Goal: Transaction & Acquisition: Purchase product/service

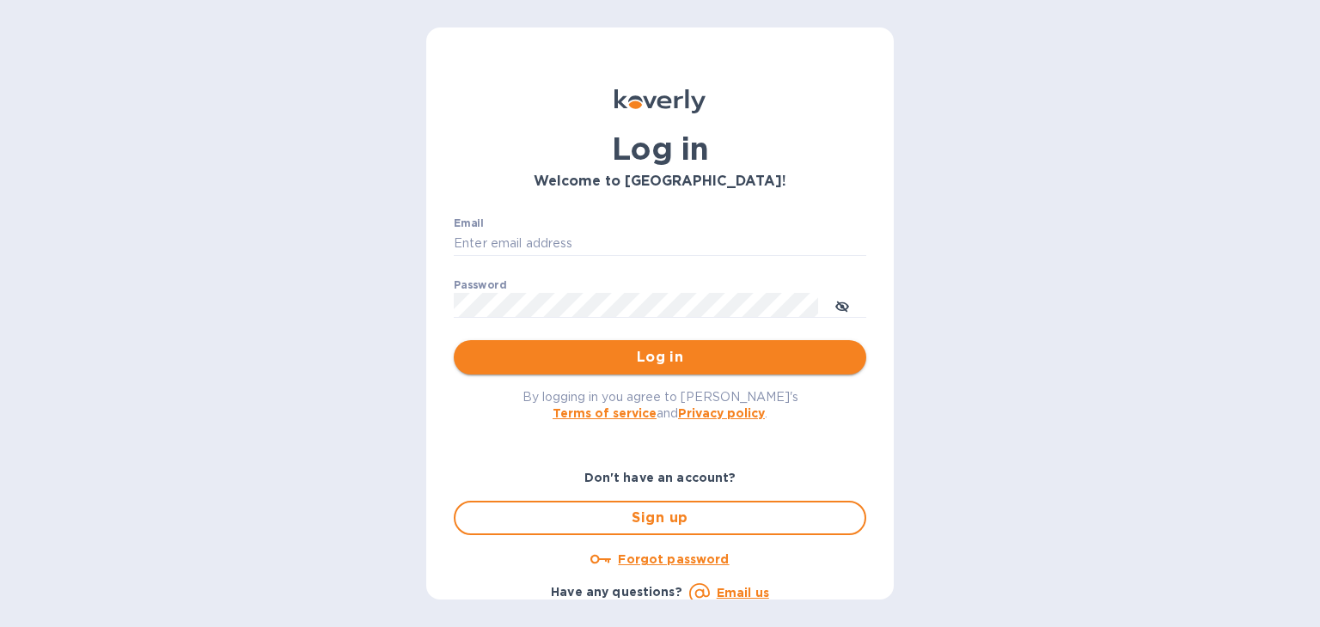
type input "[PERSON_NAME][EMAIL_ADDRESS][DOMAIN_NAME]"
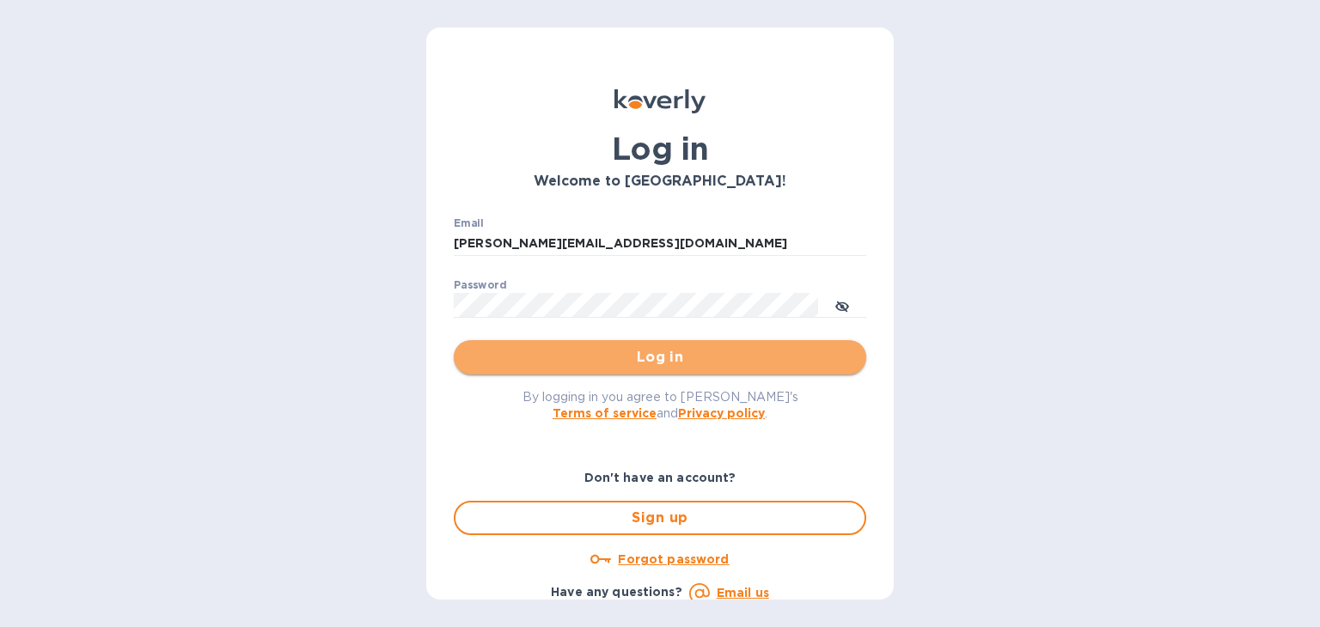
click at [677, 351] on span "Log in" at bounding box center [659, 357] width 385 height 21
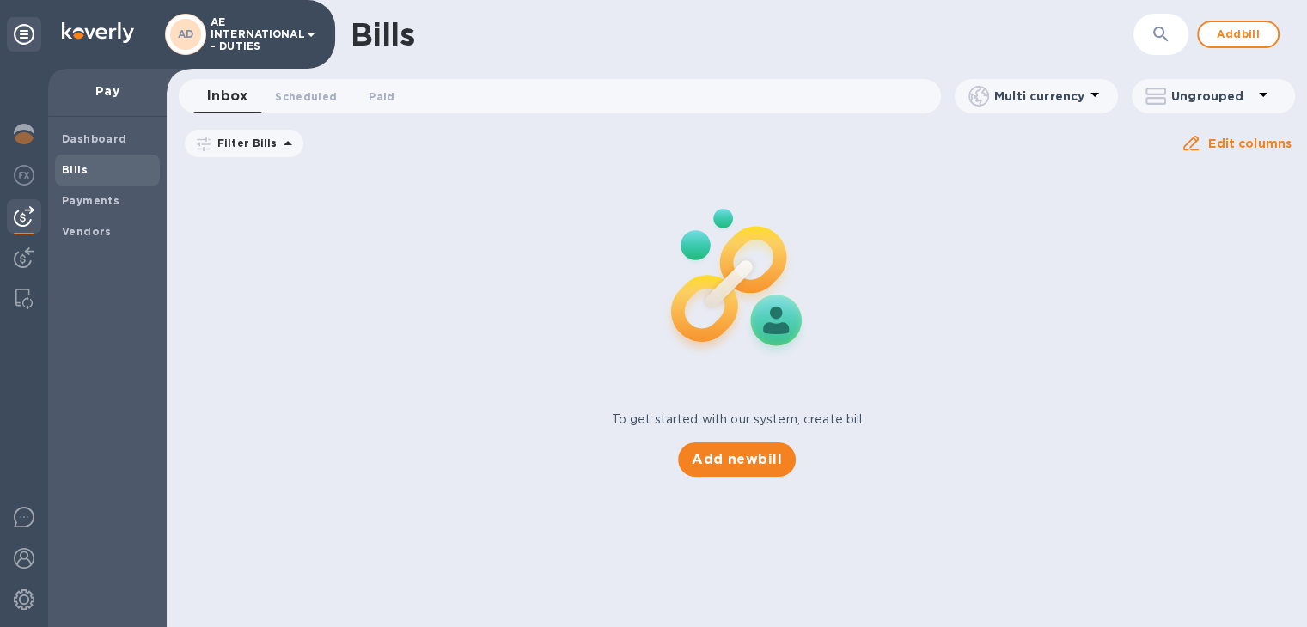
click at [305, 37] on icon at bounding box center [311, 34] width 21 height 21
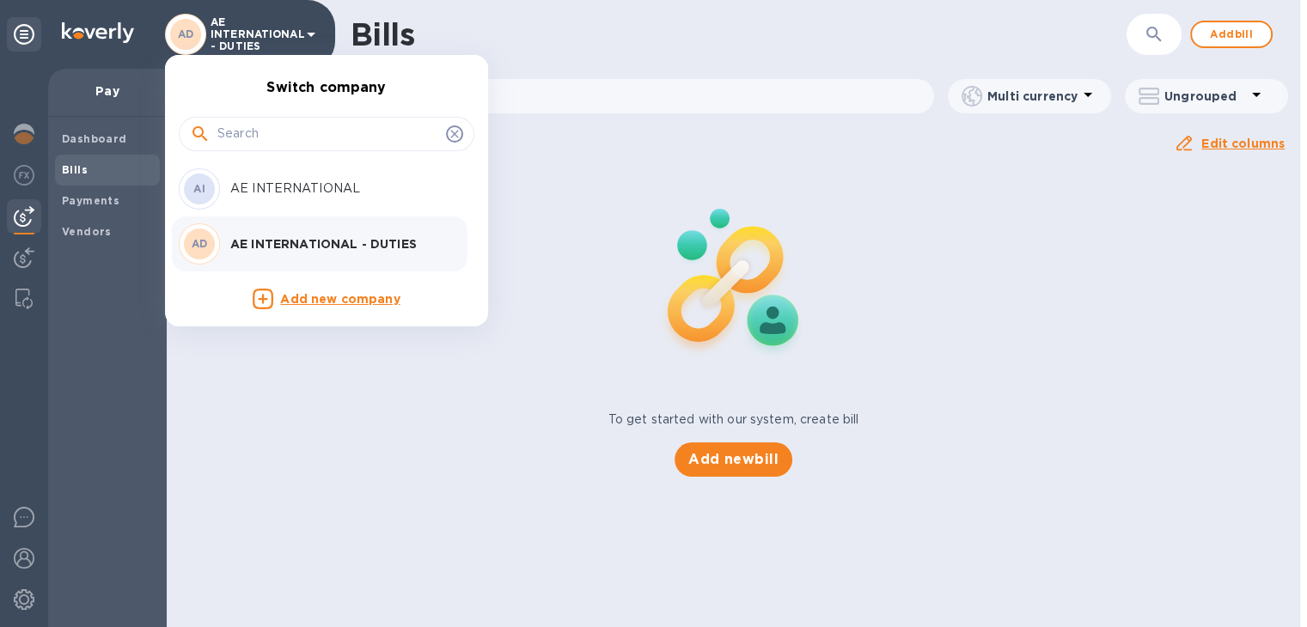
click at [275, 190] on p "AE INTERNATIONAL" at bounding box center [338, 189] width 217 height 18
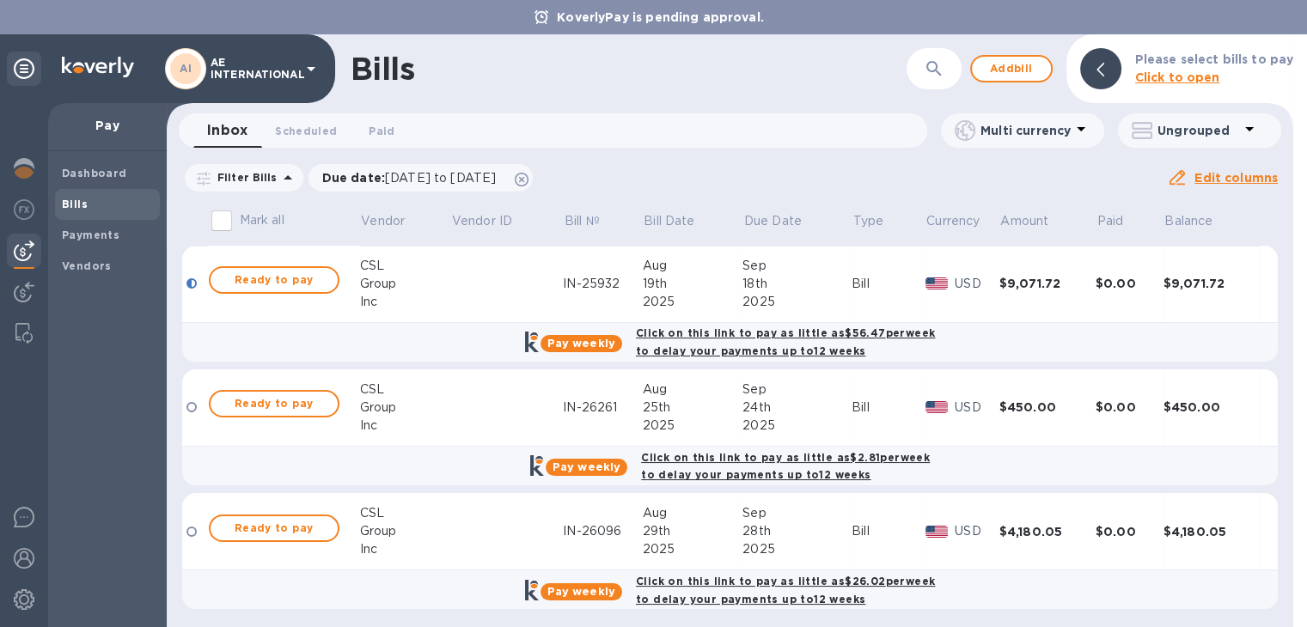
click at [758, 169] on div "Filter Bills Due date : [DATE] to [DATE] Amount Paid Balance" at bounding box center [674, 178] width 985 height 33
click at [291, 283] on span "Ready to pay" at bounding box center [274, 280] width 100 height 21
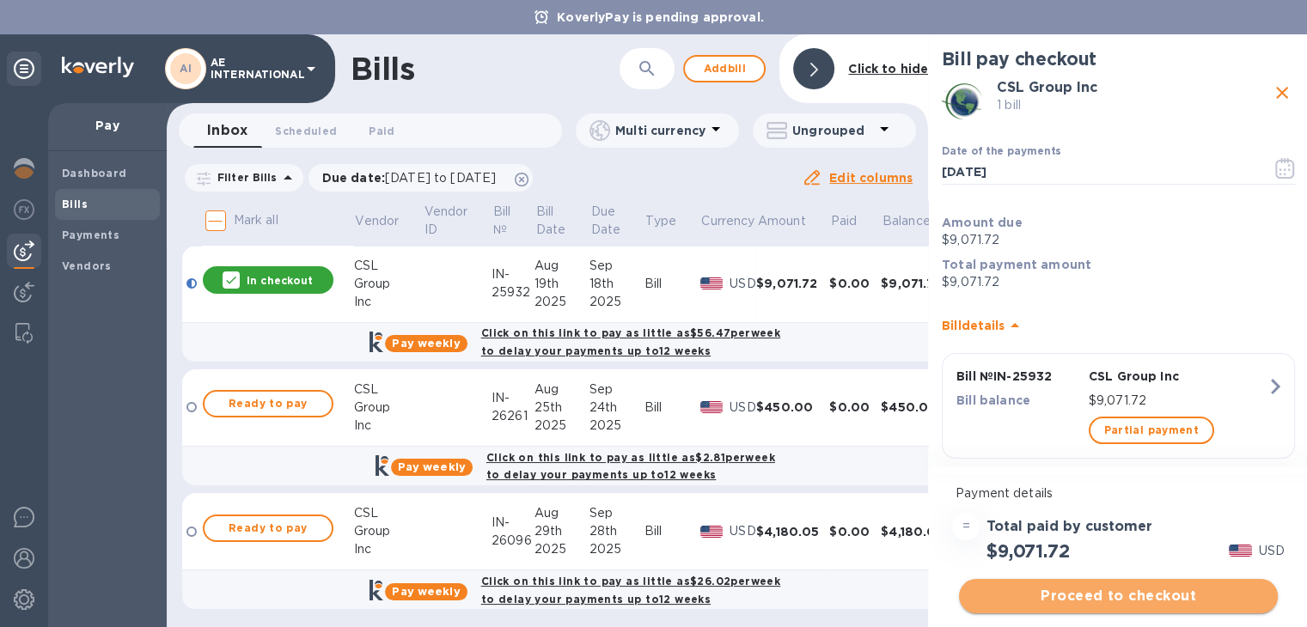
click at [1121, 595] on span "Proceed to checkout" at bounding box center [1118, 596] width 291 height 21
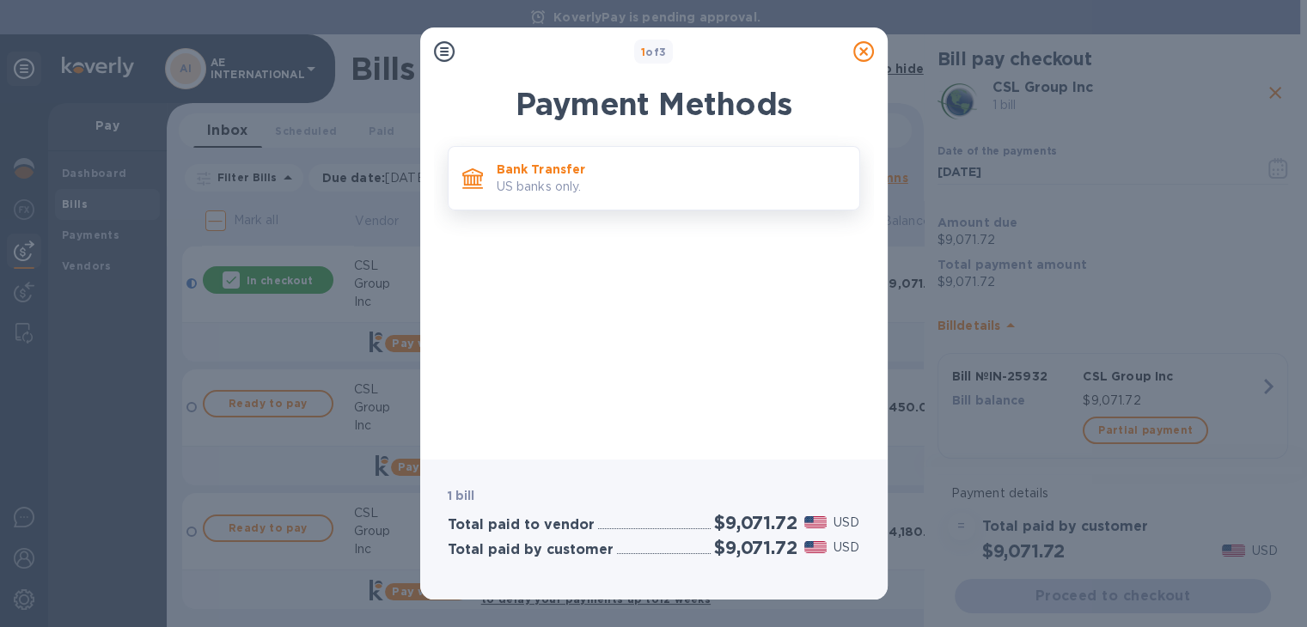
click at [601, 170] on p "Bank Transfer" at bounding box center [671, 169] width 349 height 17
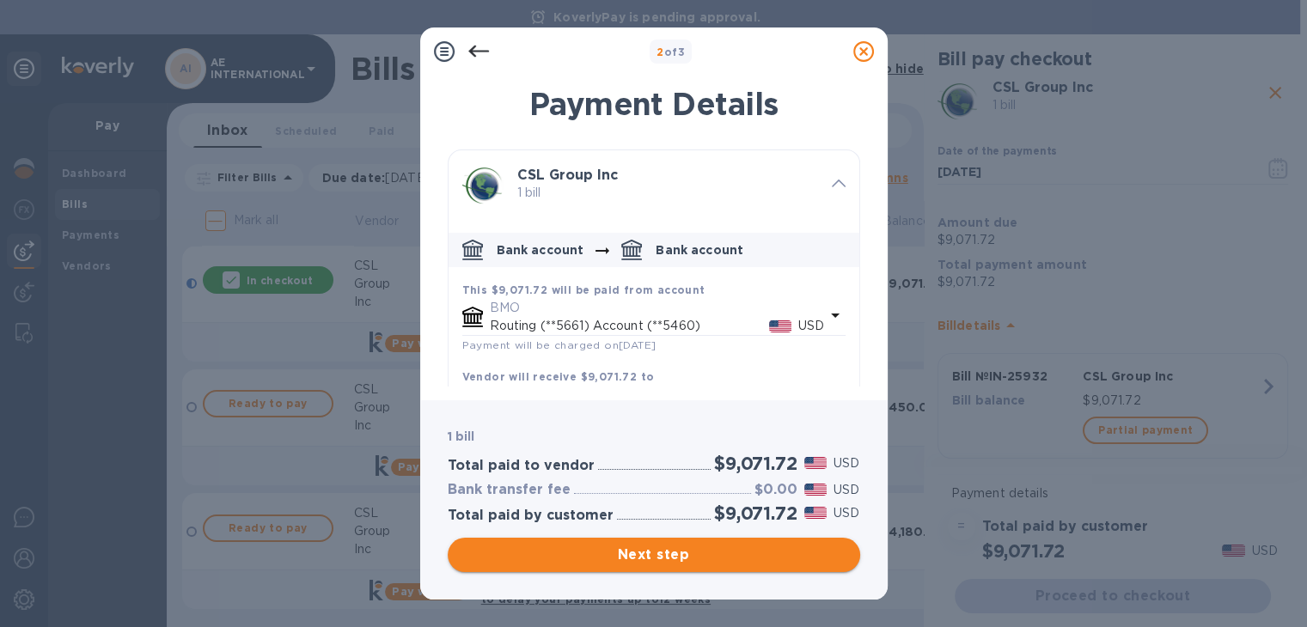
click at [668, 554] on span "Next step" at bounding box center [653, 555] width 385 height 21
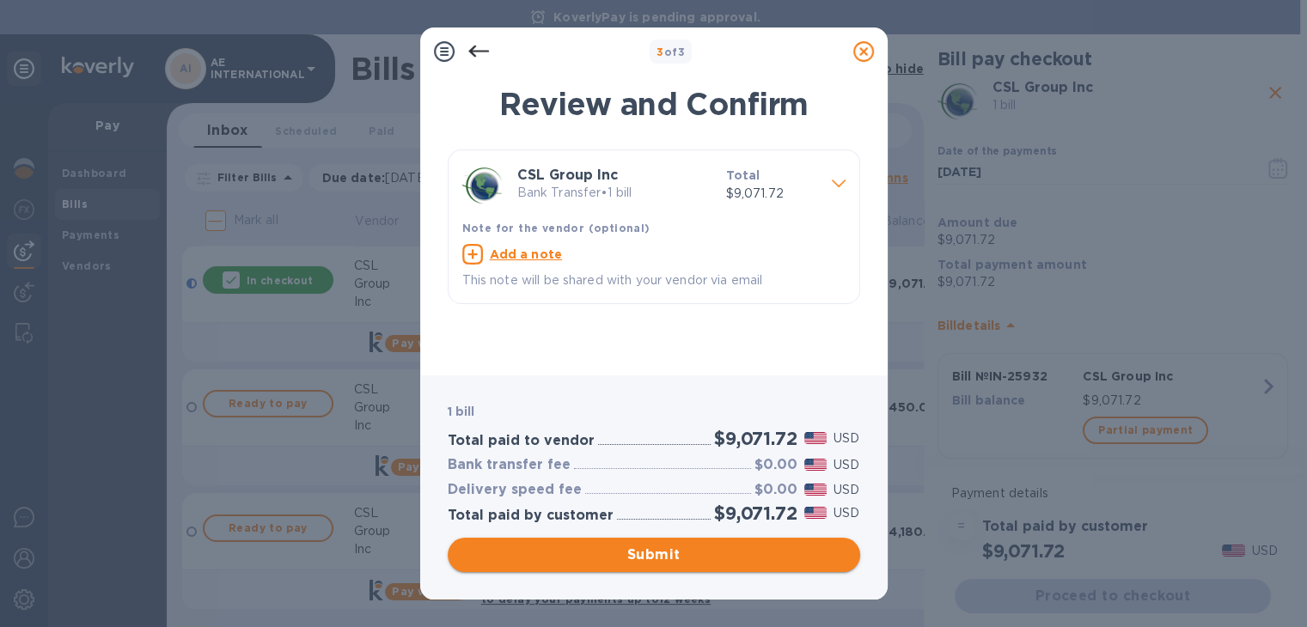
click at [678, 550] on span "Submit" at bounding box center [653, 555] width 385 height 21
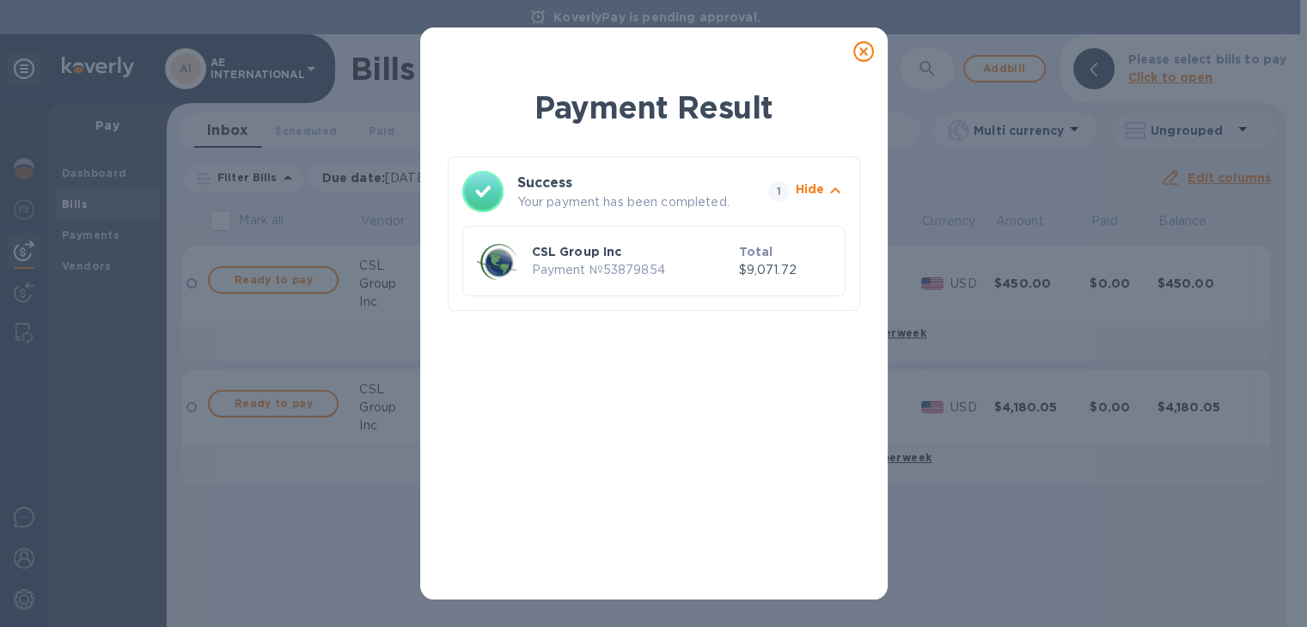
click at [865, 54] on icon at bounding box center [863, 51] width 21 height 21
